Goal: Task Accomplishment & Management: Manage account settings

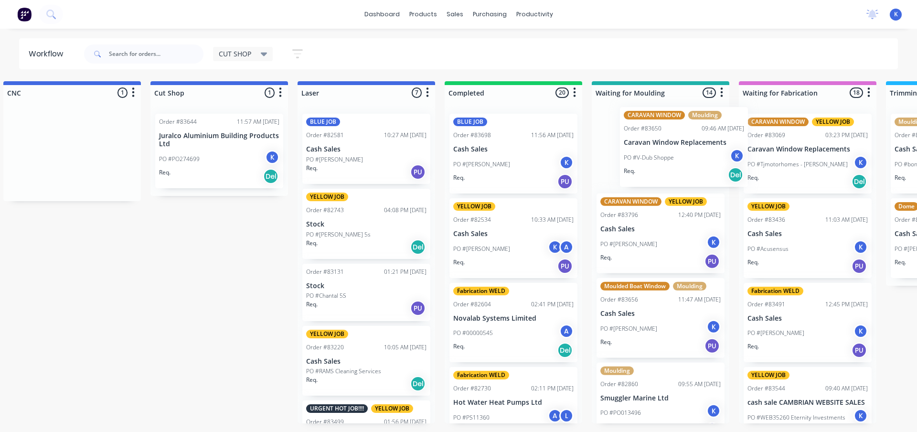
scroll to position [0, 176]
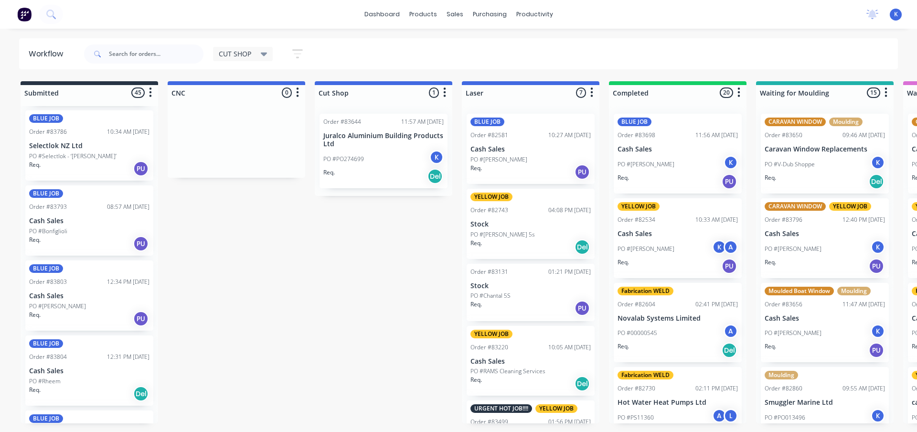
scroll to position [690, 0]
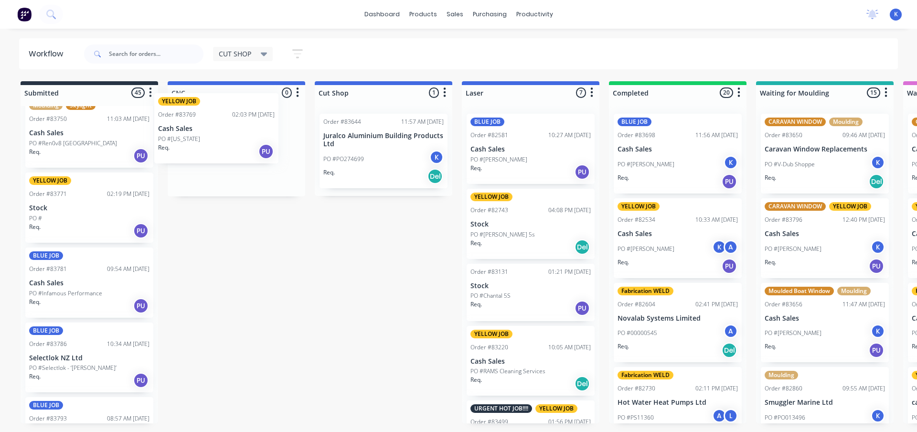
drag, startPoint x: 58, startPoint y: 216, endPoint x: 192, endPoint y: 139, distance: 154.3
click at [206, 142] on div "YELLOW JOB Order #83769 02:03 PM [DATE] Cash Sales PO #[US_STATE] Req. PU" at bounding box center [237, 149] width 128 height 70
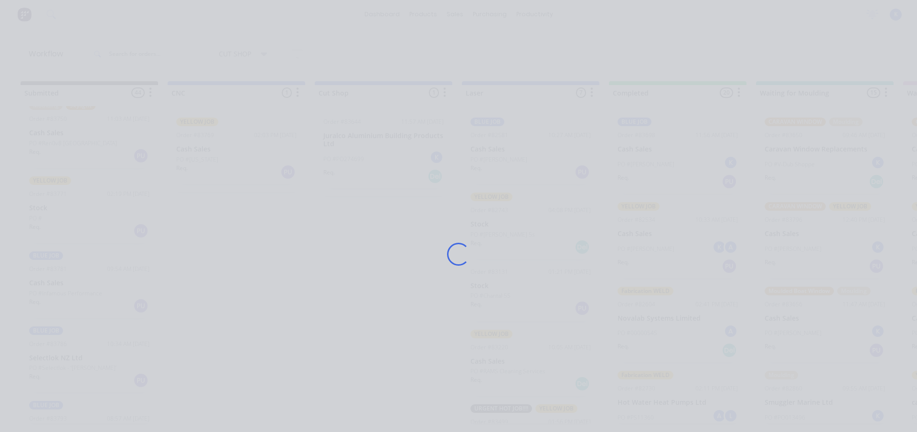
click at [206, 142] on div "Loading..." at bounding box center [458, 254] width 765 height 432
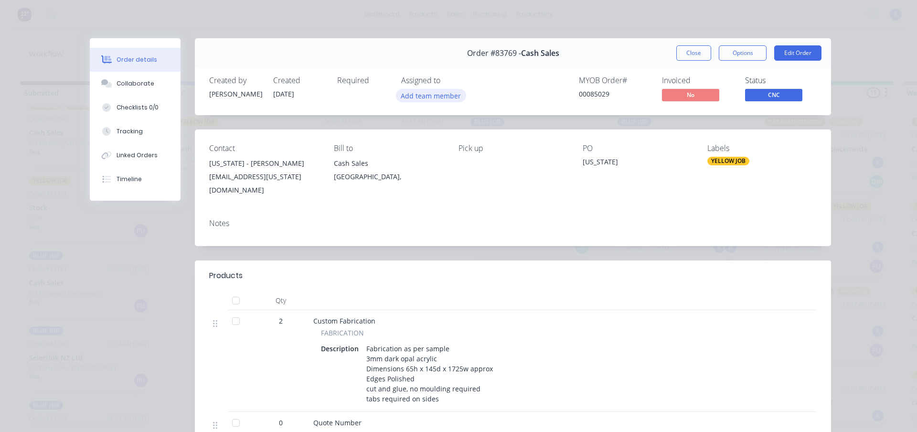
click at [433, 96] on button "Add team member" at bounding box center [431, 95] width 70 height 13
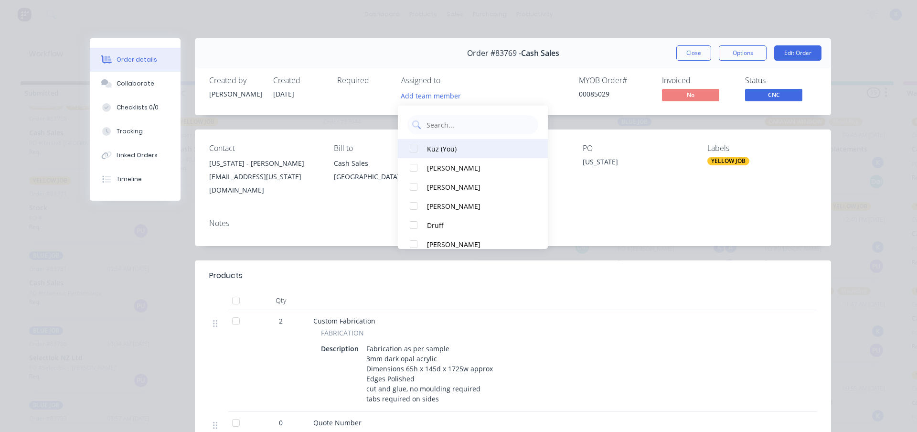
click at [441, 146] on div "Kuz (You)" at bounding box center [477, 149] width 101 height 10
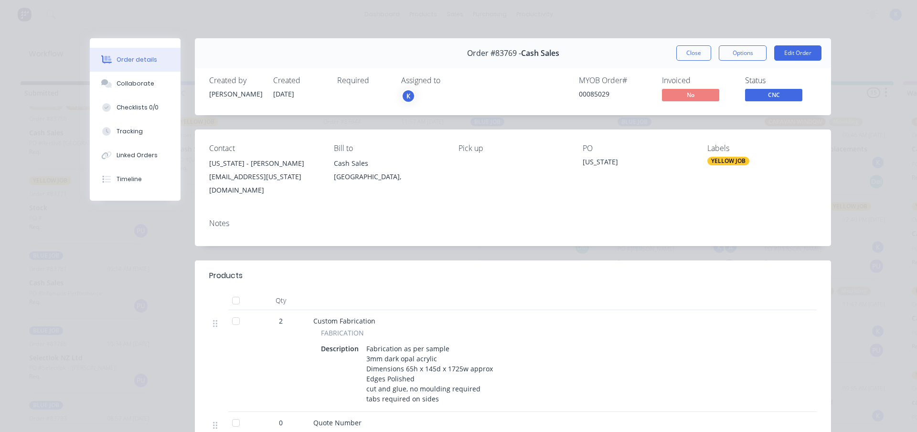
drag, startPoint x: 690, startPoint y: 55, endPoint x: 627, endPoint y: 59, distance: 63.2
click at [690, 55] on button "Close" at bounding box center [694, 52] width 35 height 15
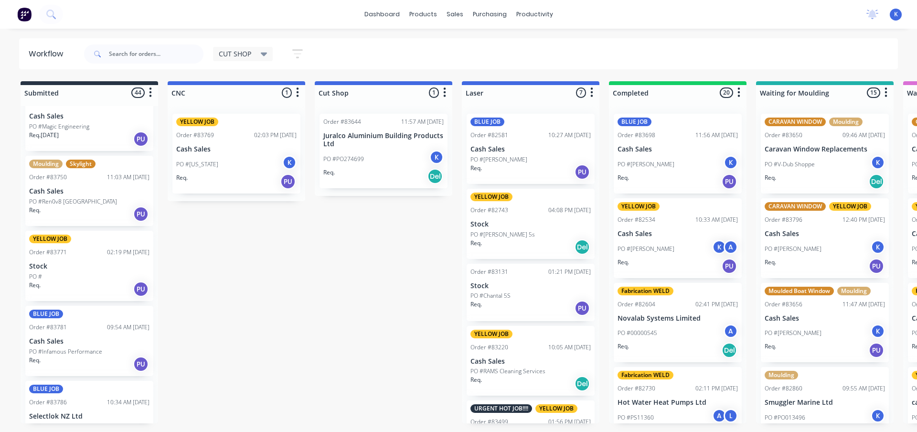
scroll to position [547, 0]
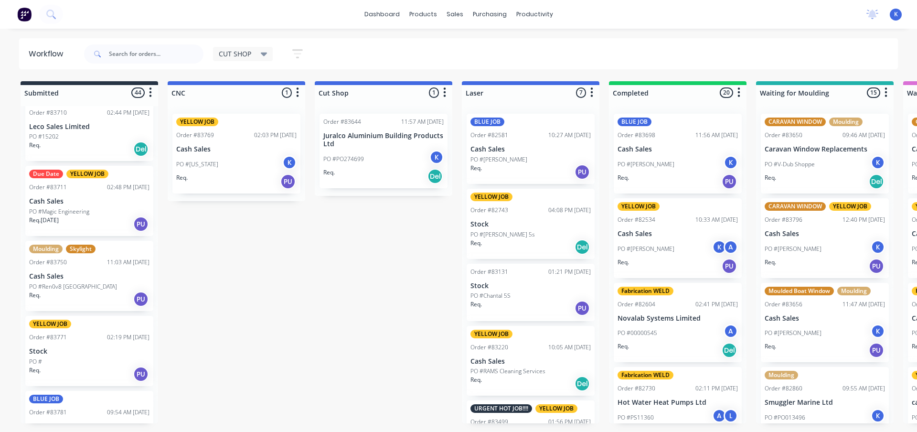
click at [43, 207] on p "PO #Magic Engineering" at bounding box center [59, 211] width 60 height 9
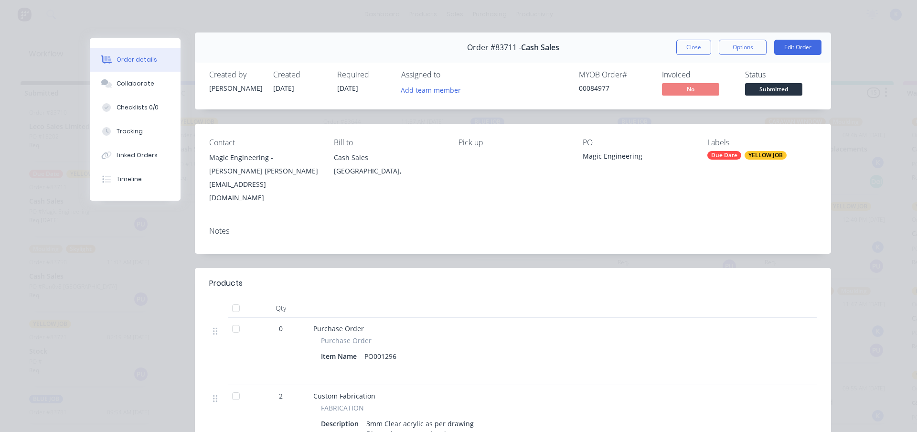
scroll to position [0, 0]
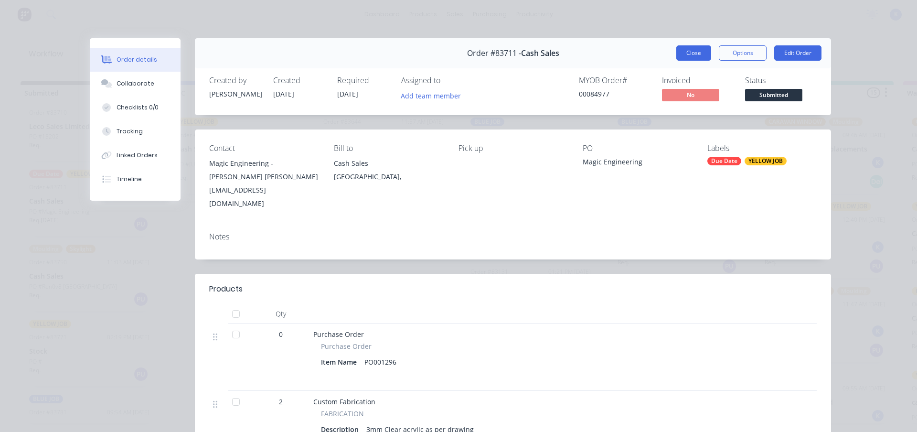
click at [683, 55] on button "Close" at bounding box center [694, 52] width 35 height 15
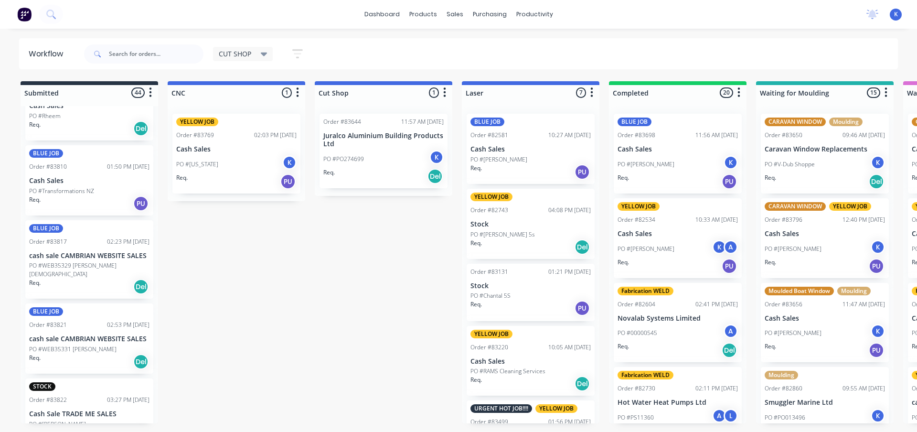
scroll to position [1434, 0]
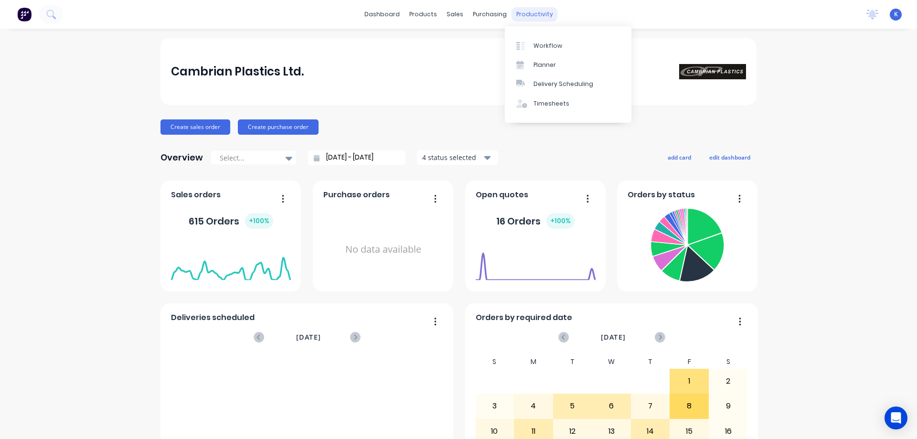
click at [519, 14] on div "productivity" at bounding box center [535, 14] width 46 height 14
click at [556, 49] on div "Workflow" at bounding box center [548, 46] width 29 height 9
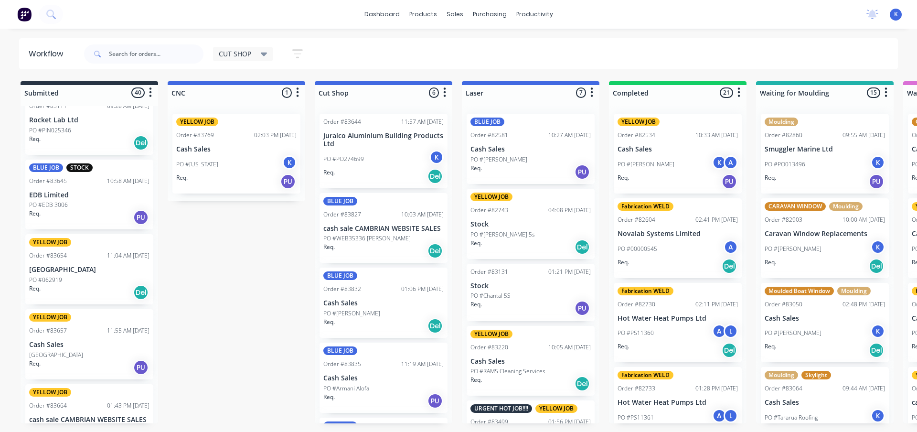
scroll to position [191, 0]
